Goal: Find contact information: Find contact information

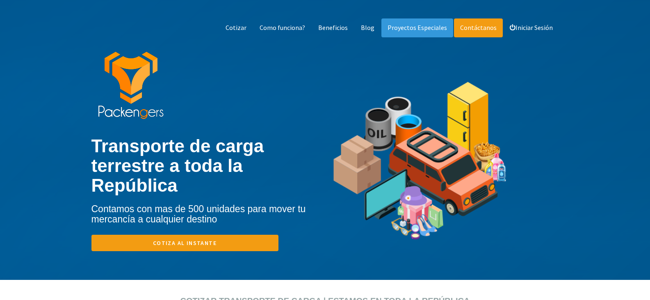
click at [475, 26] on link "Contáctanos" at bounding box center [478, 27] width 49 height 19
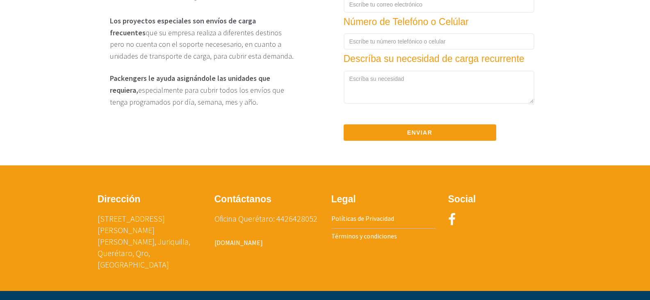
click at [248, 234] on link "[EMAIL_ADDRESS][DOMAIN_NAME]" at bounding box center [264, 230] width 100 height 8
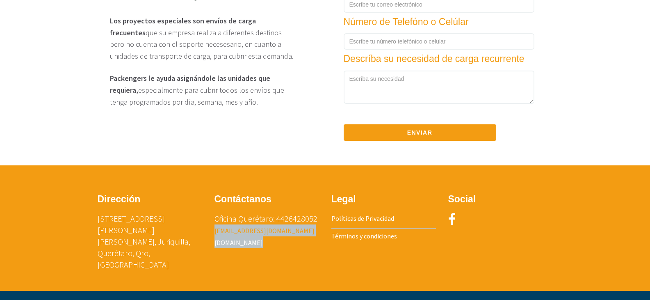
click at [248, 234] on link "[EMAIL_ADDRESS][DOMAIN_NAME]" at bounding box center [264, 230] width 100 height 8
click at [257, 234] on link "[EMAIL_ADDRESS][DOMAIN_NAME]" at bounding box center [264, 230] width 100 height 8
drag, startPoint x: 283, startPoint y: 237, endPoint x: 211, endPoint y: 241, distance: 72.2
click at [211, 241] on div "Contáctanos Oficina Querétaro: 4426428052 [EMAIL_ADDRESS][DOMAIN_NAME] [DOMAIN_…" at bounding box center [266, 225] width 117 height 70
copy link "[EMAIL_ADDRESS][DOMAIN_NAME]"
